Goal: Information Seeking & Learning: Find specific fact

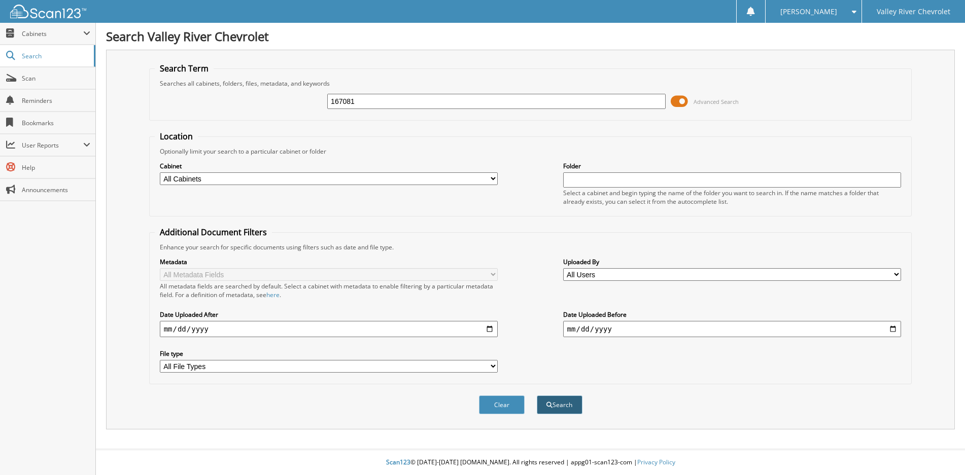
type input "167081"
click at [549, 402] on span "submit" at bounding box center [550, 405] width 6 height 6
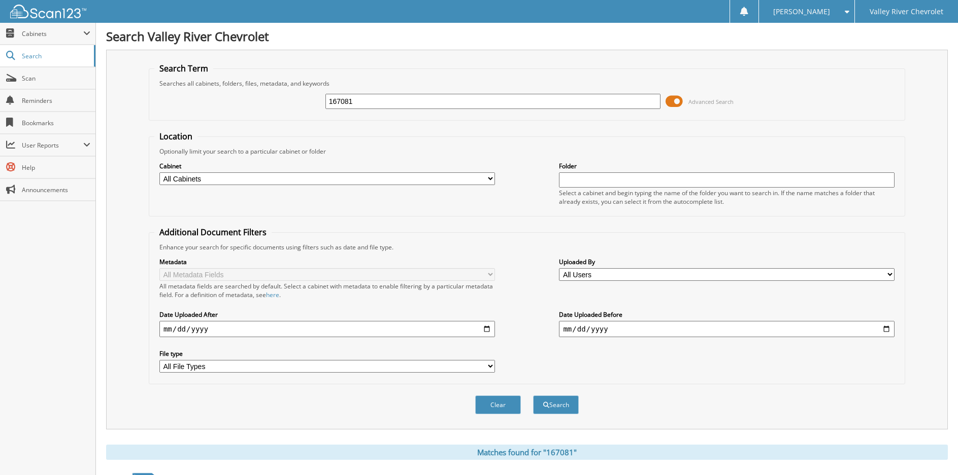
click at [390, 101] on input "167081" at bounding box center [492, 101] width 335 height 15
click at [559, 407] on button "Search" at bounding box center [556, 405] width 46 height 19
click at [219, 328] on input "date" at bounding box center [326, 329] width 335 height 16
click at [183, 329] on input "date" at bounding box center [326, 329] width 335 height 16
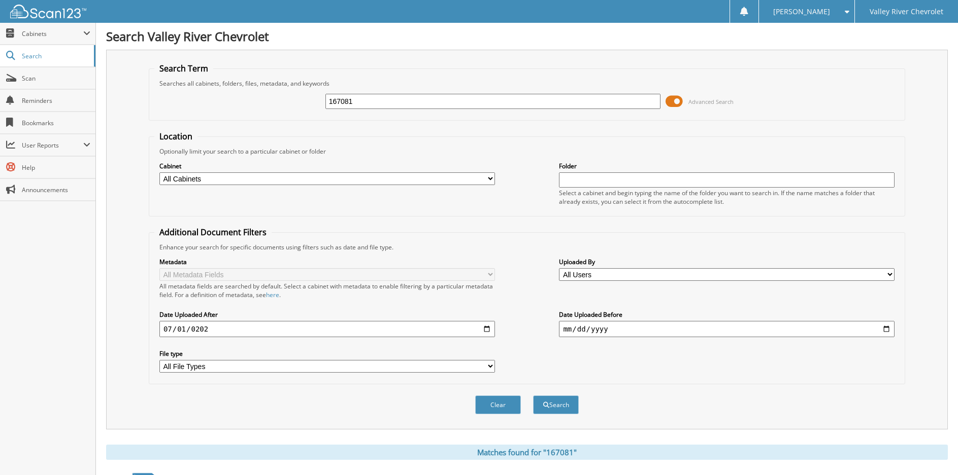
type input "2025-07-01"
click at [561, 409] on button "Search" at bounding box center [556, 405] width 46 height 19
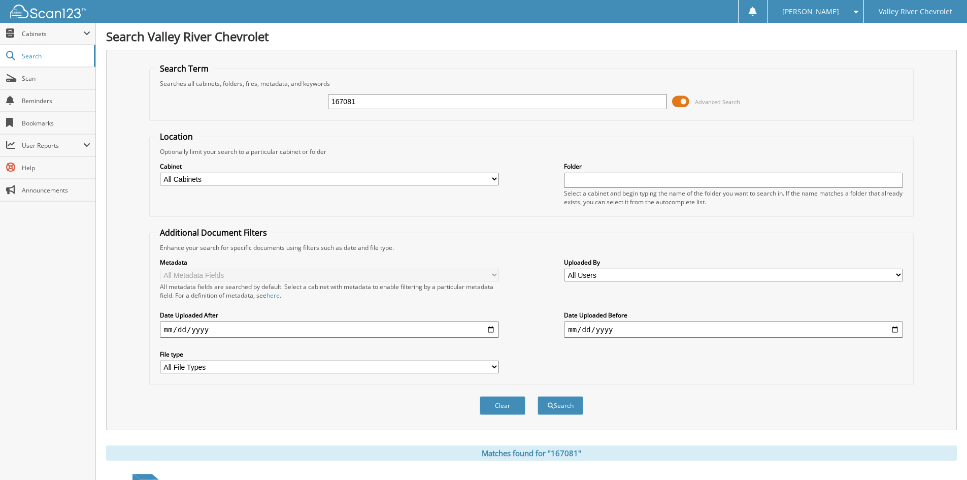
click at [361, 103] on input "167081" at bounding box center [497, 101] width 339 height 15
type input "338431"
click at [537, 396] on button "Search" at bounding box center [560, 405] width 46 height 19
click at [390, 103] on input "338431" at bounding box center [497, 101] width 339 height 15
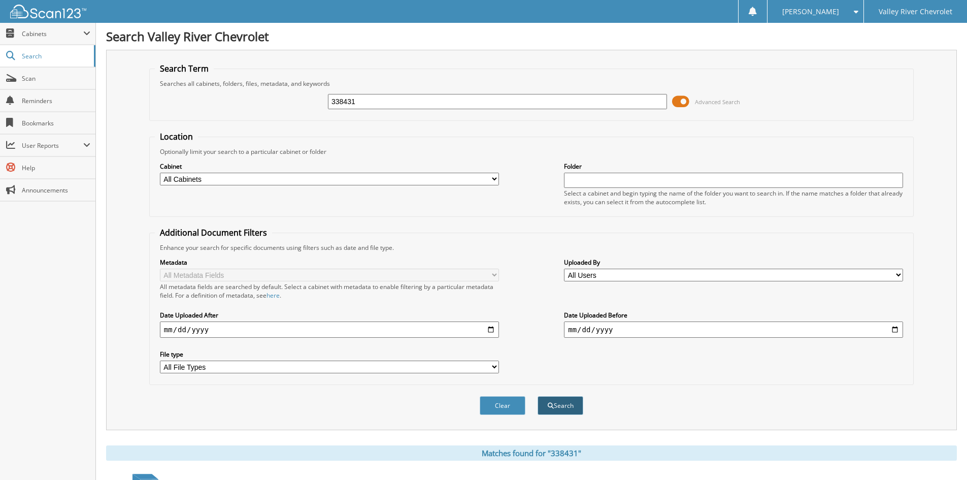
click at [569, 410] on button "Search" at bounding box center [560, 405] width 46 height 19
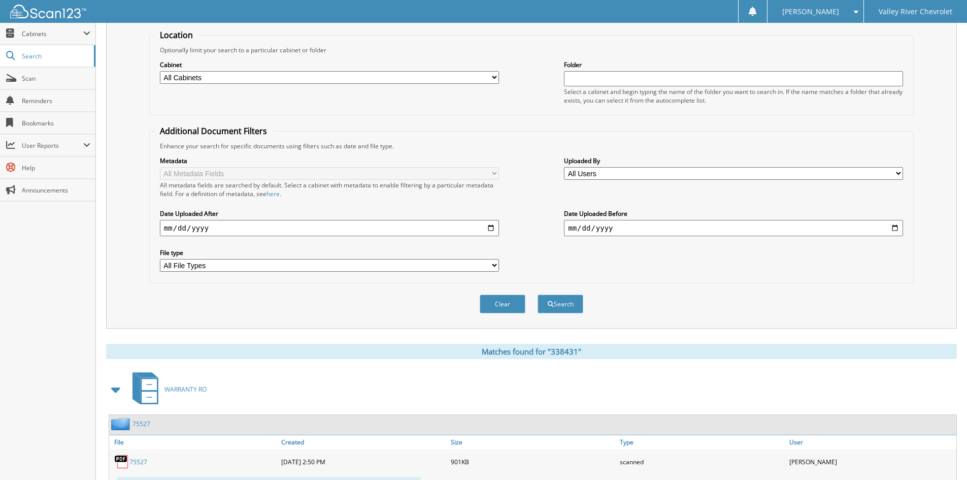
scroll to position [150, 0]
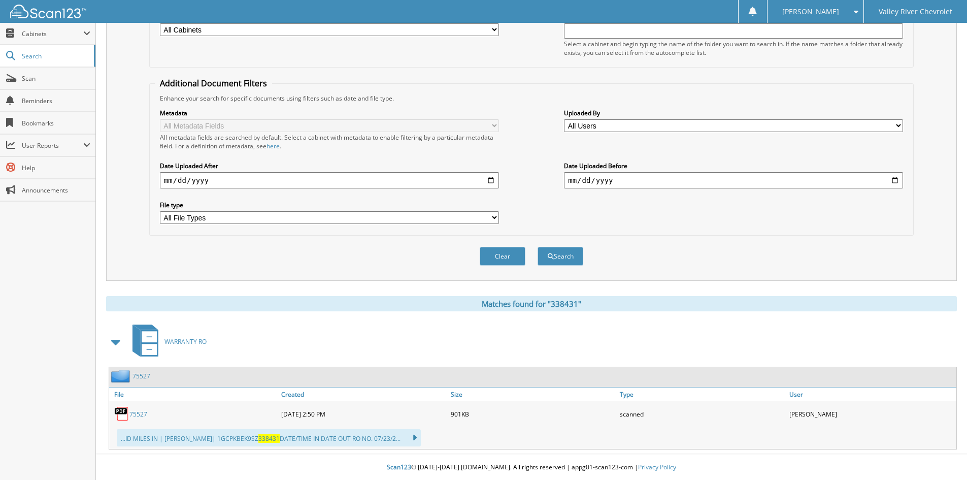
click at [131, 413] on link "75527" at bounding box center [138, 413] width 18 height 9
click at [126, 416] on img at bounding box center [121, 413] width 15 height 15
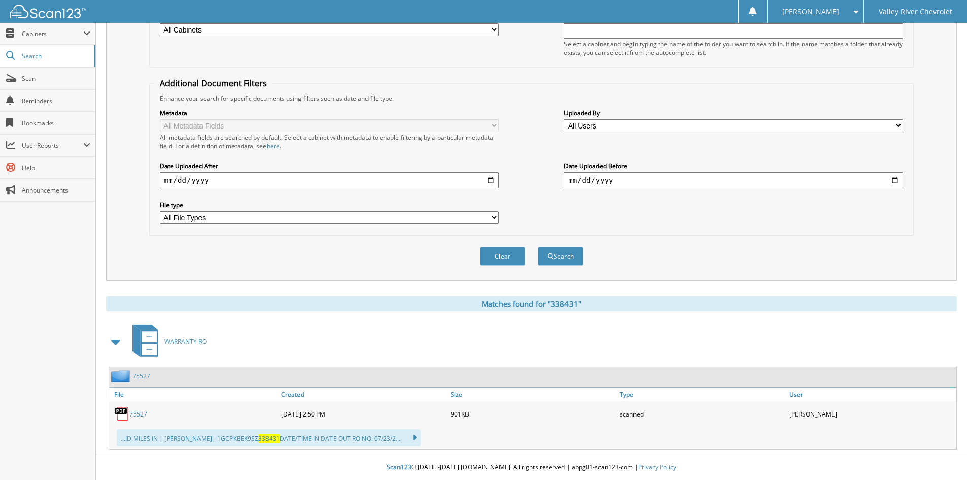
click at [126, 416] on img at bounding box center [121, 413] width 15 height 15
click at [134, 413] on link "75527" at bounding box center [138, 413] width 18 height 9
